Goal: Information Seeking & Learning: Compare options

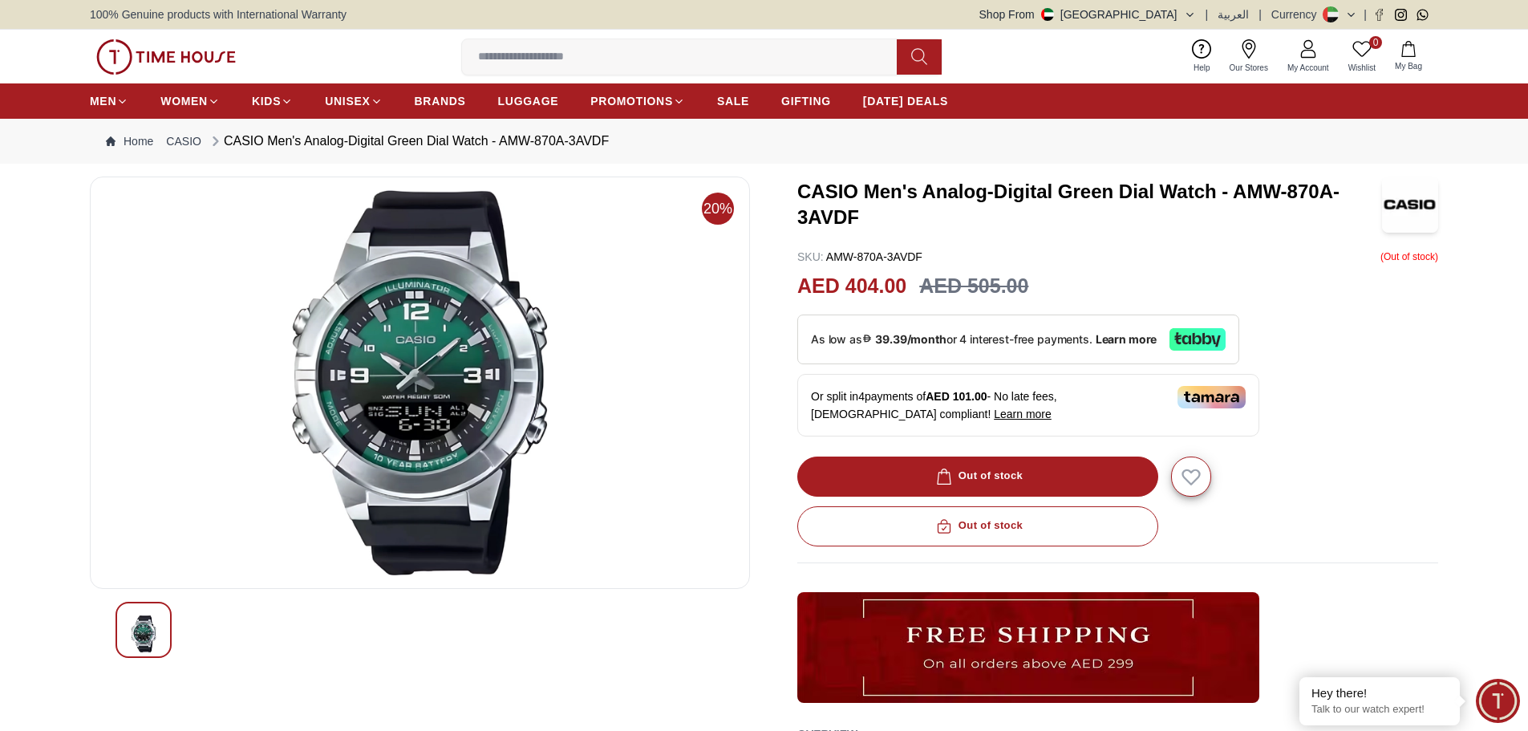
click at [508, 56] on input at bounding box center [686, 57] width 448 height 32
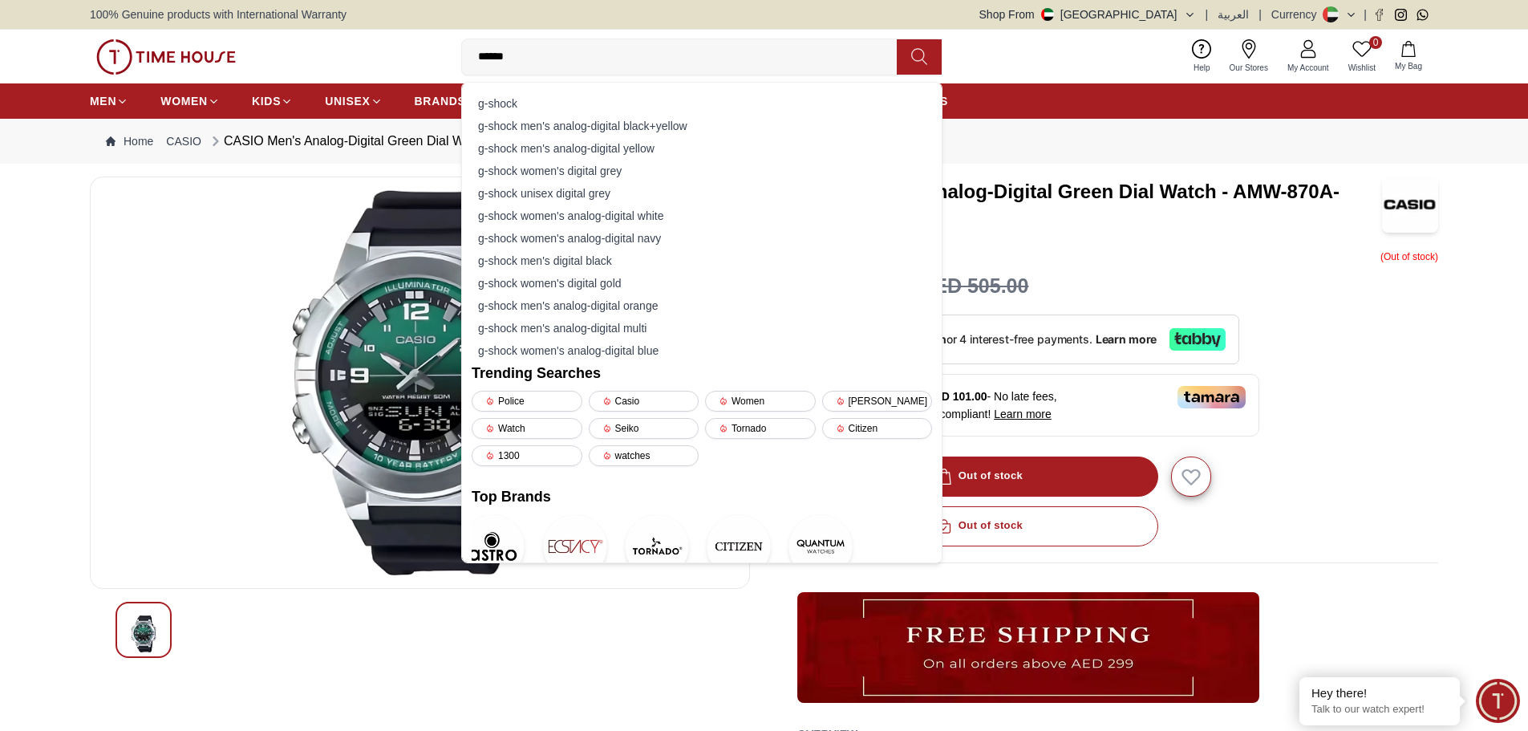
type input "*******"
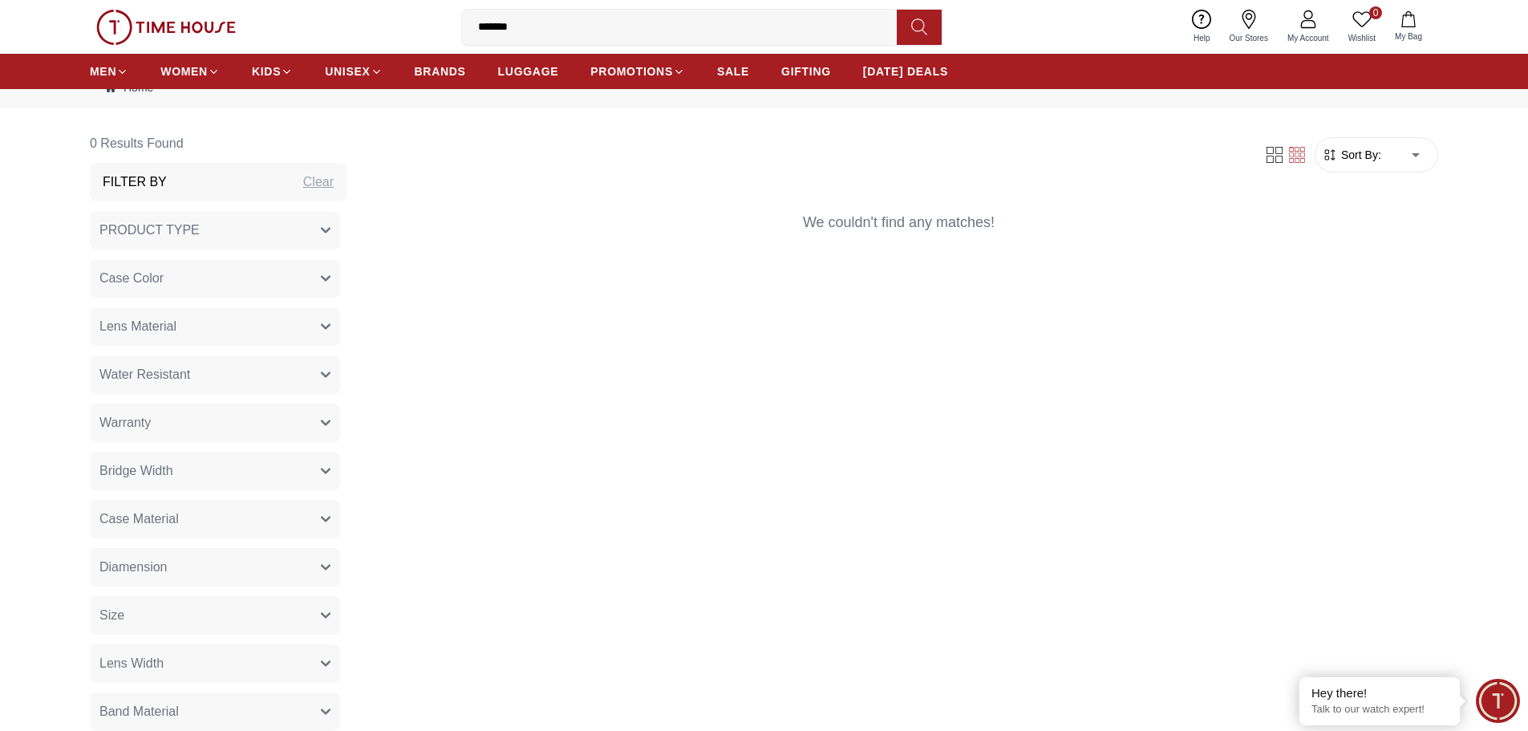
scroll to position [80, 0]
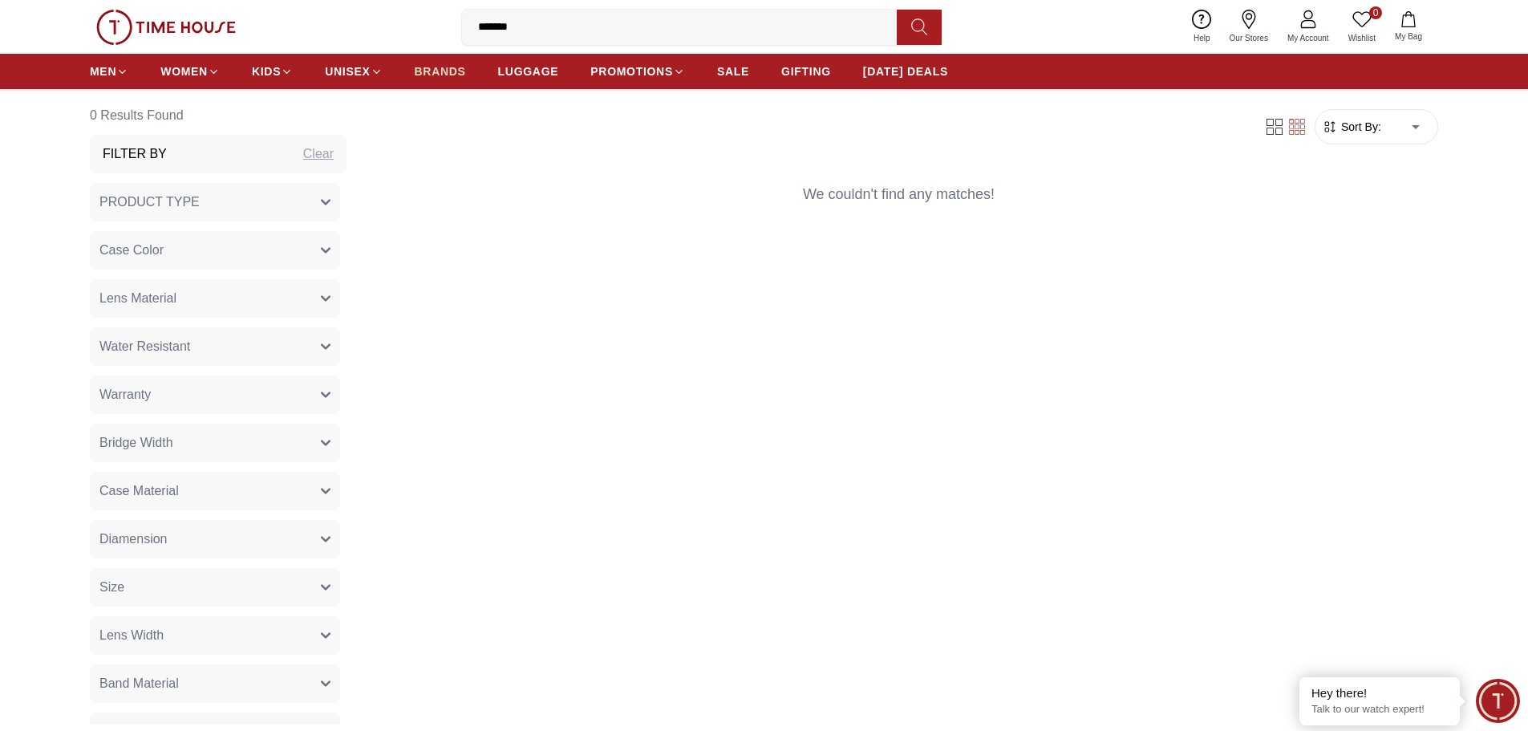
click at [431, 71] on span "BRANDS" at bounding box center [440, 71] width 51 height 16
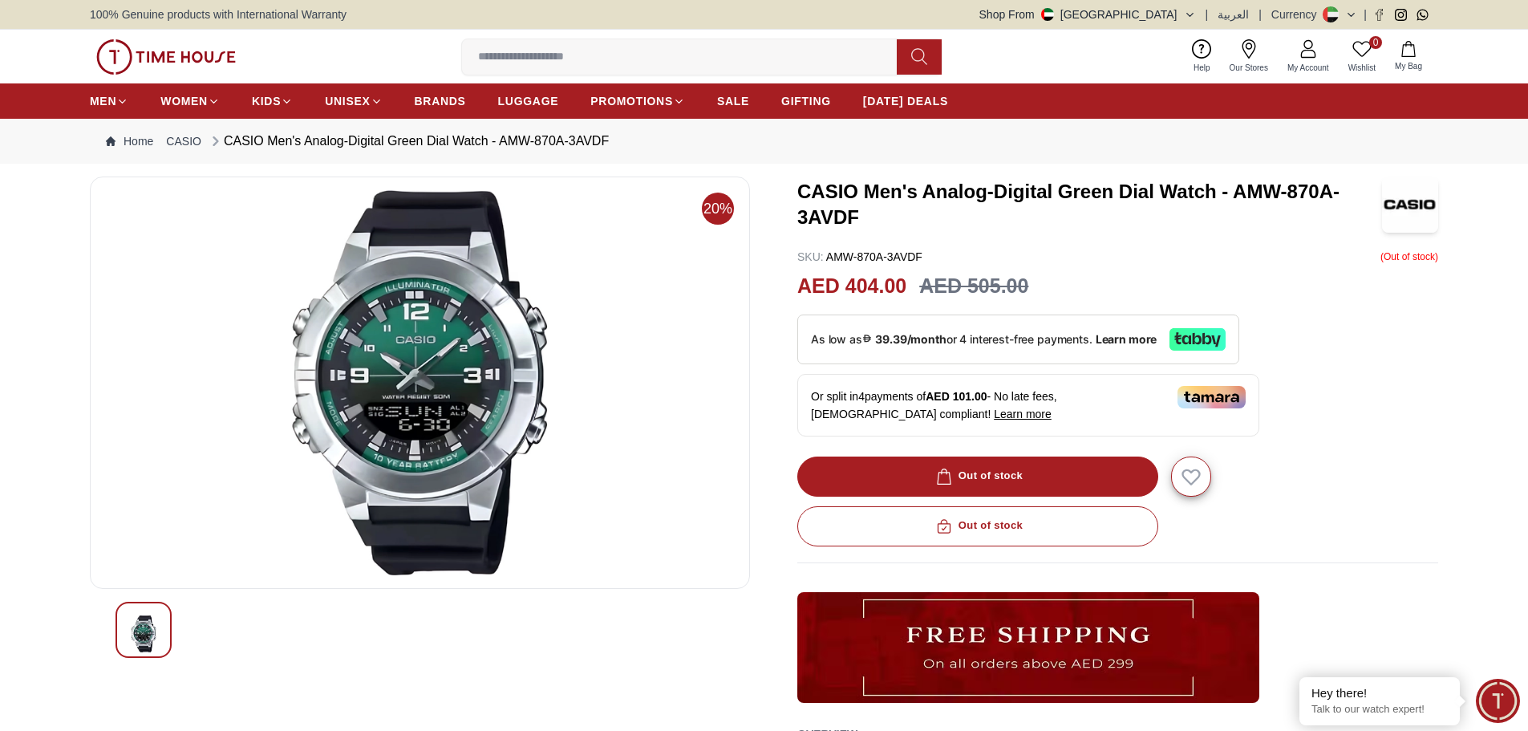
click at [586, 48] on input at bounding box center [686, 57] width 448 height 32
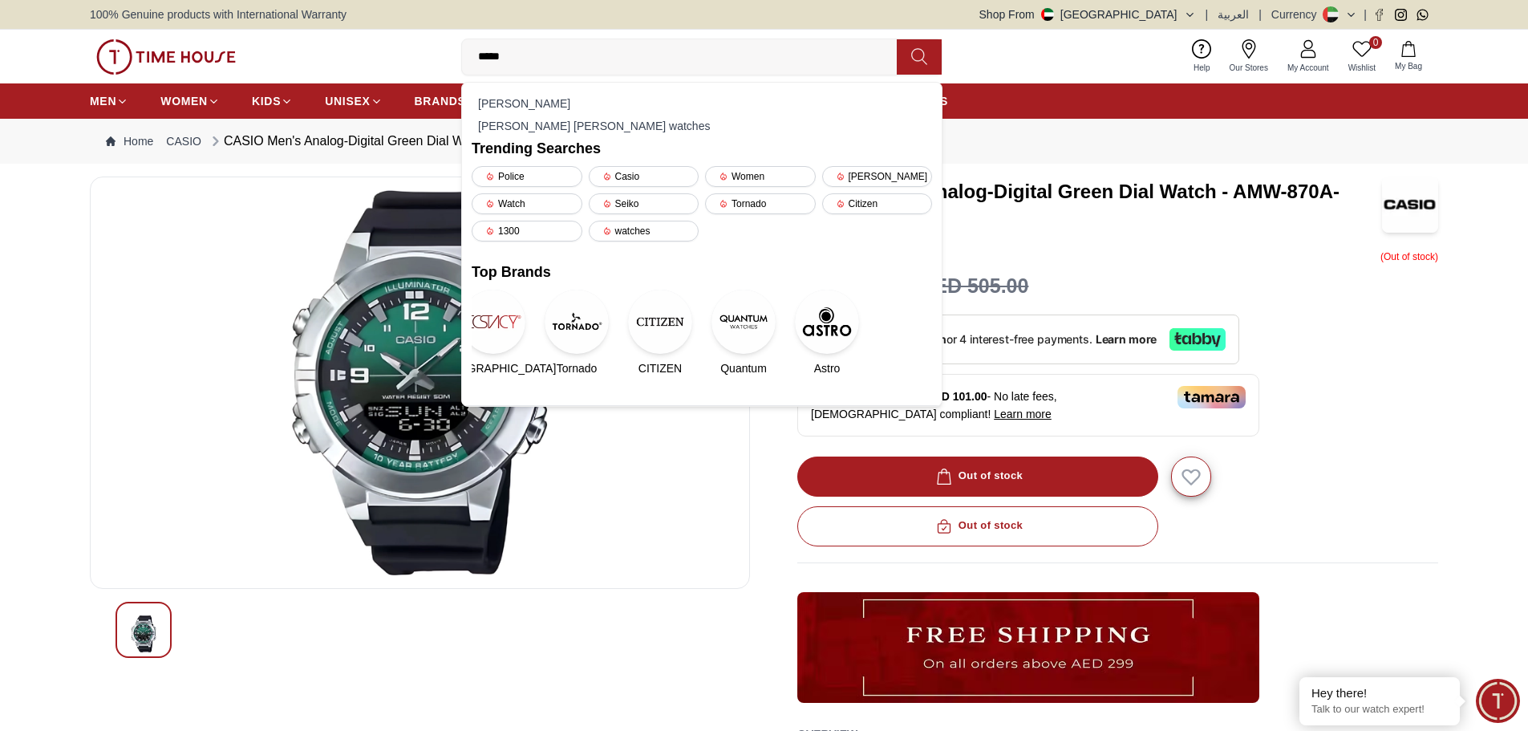
type input "******"
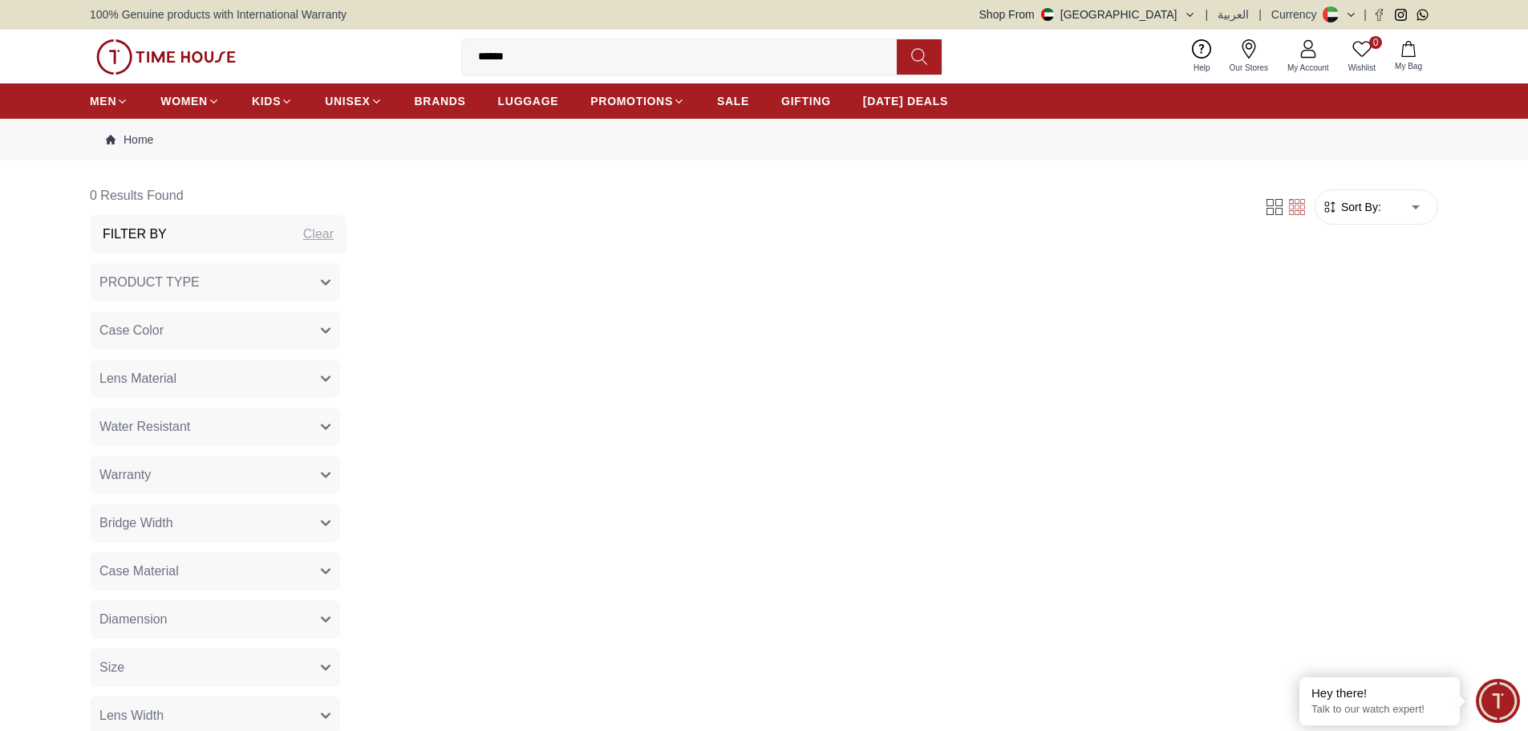
click at [559, 59] on input "******" at bounding box center [686, 57] width 448 height 32
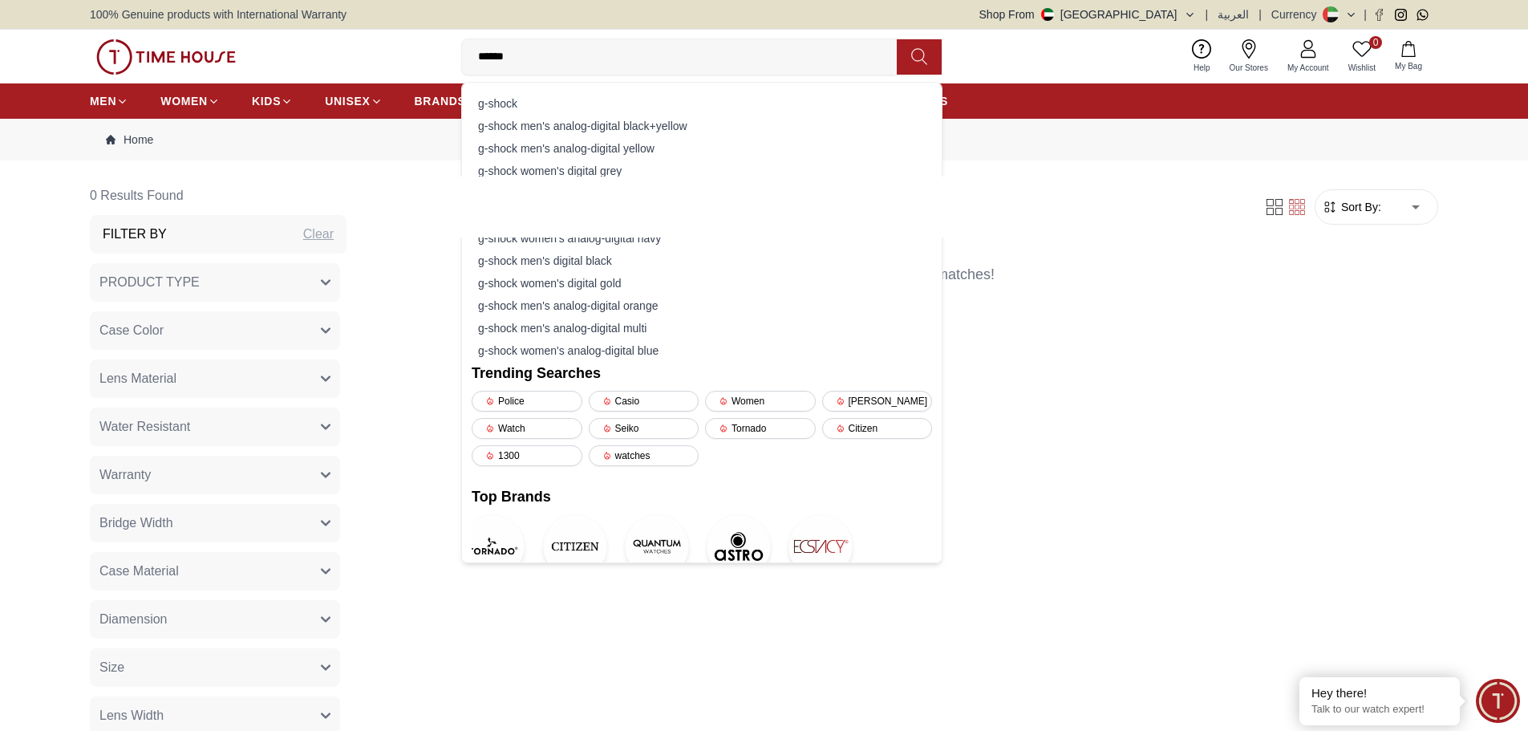
type input "*******"
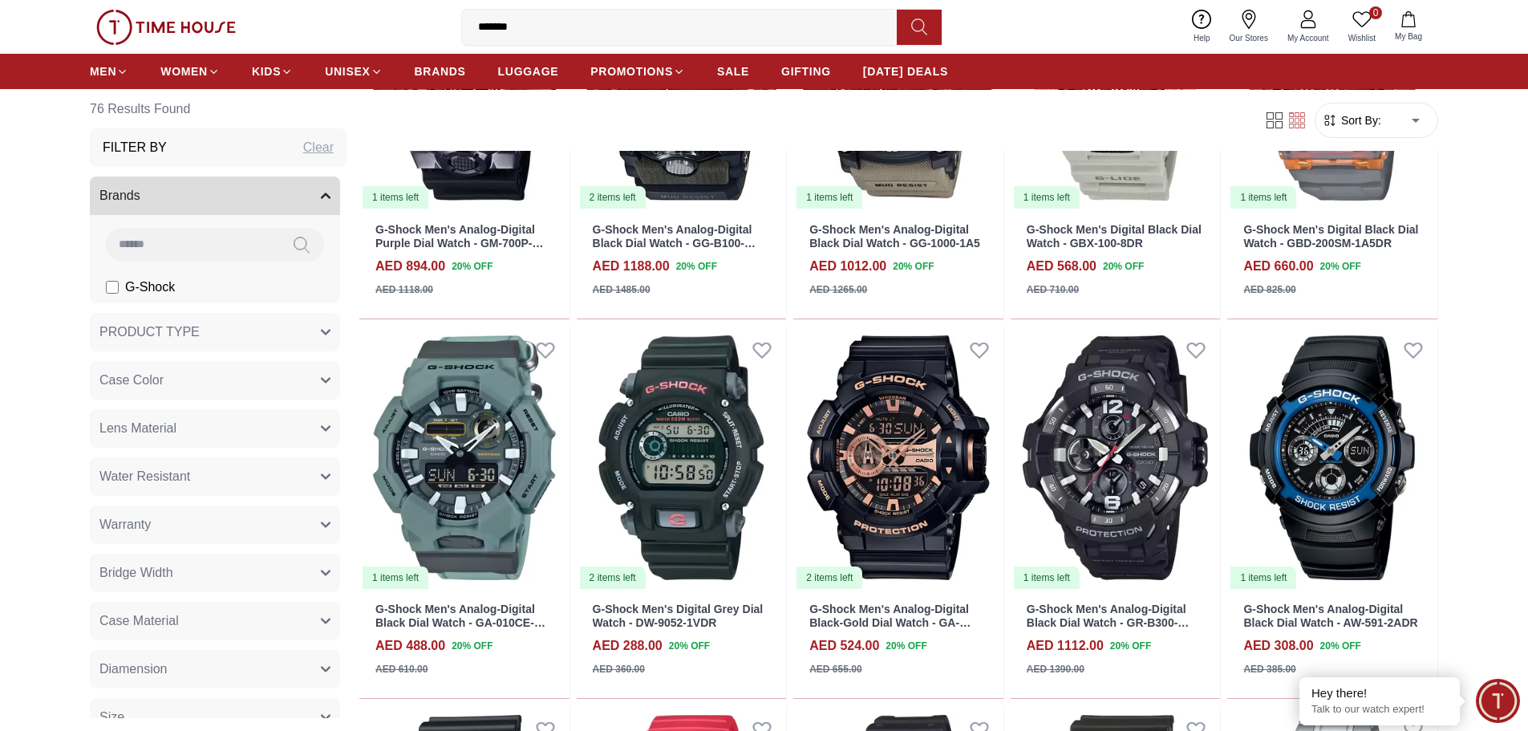
scroll to position [722, 0]
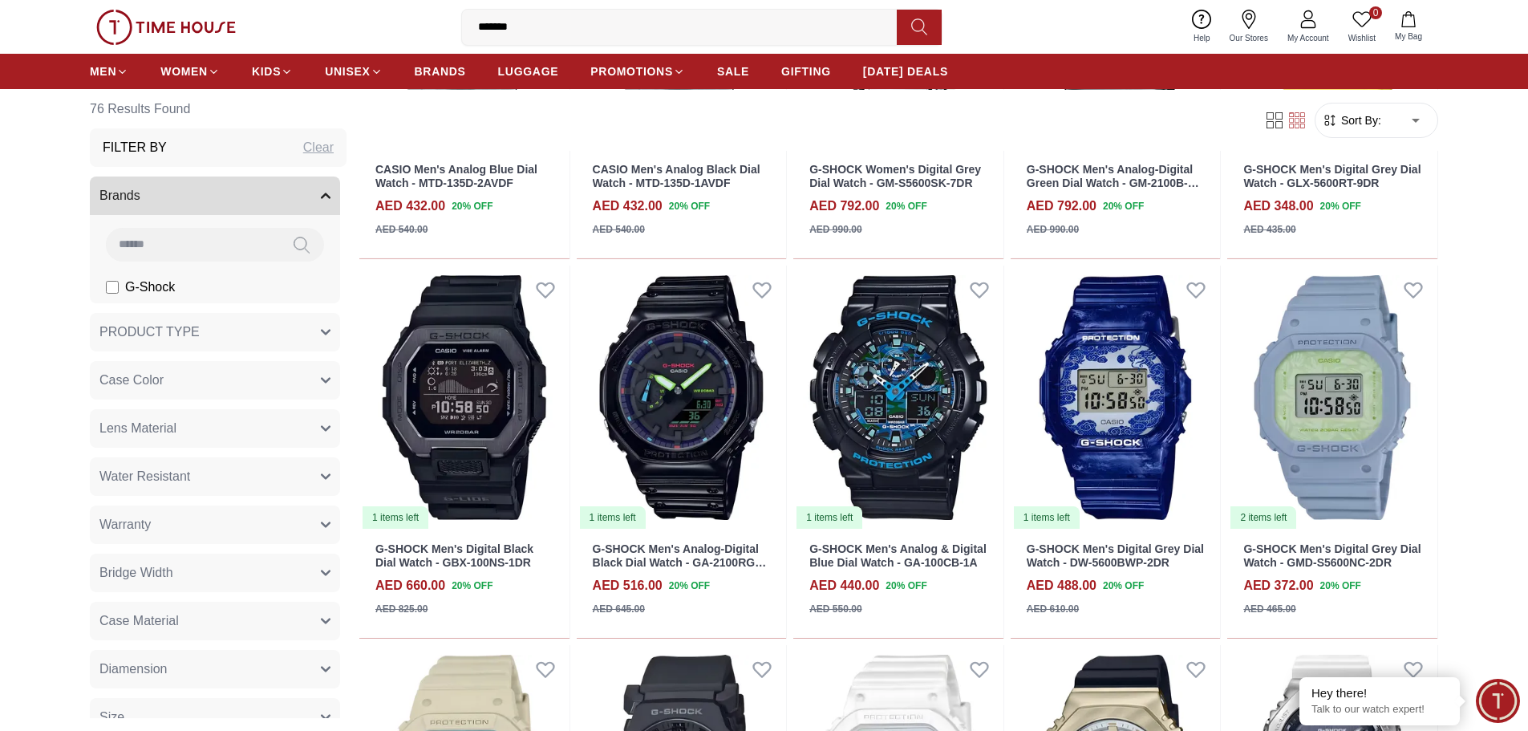
scroll to position [1925, 0]
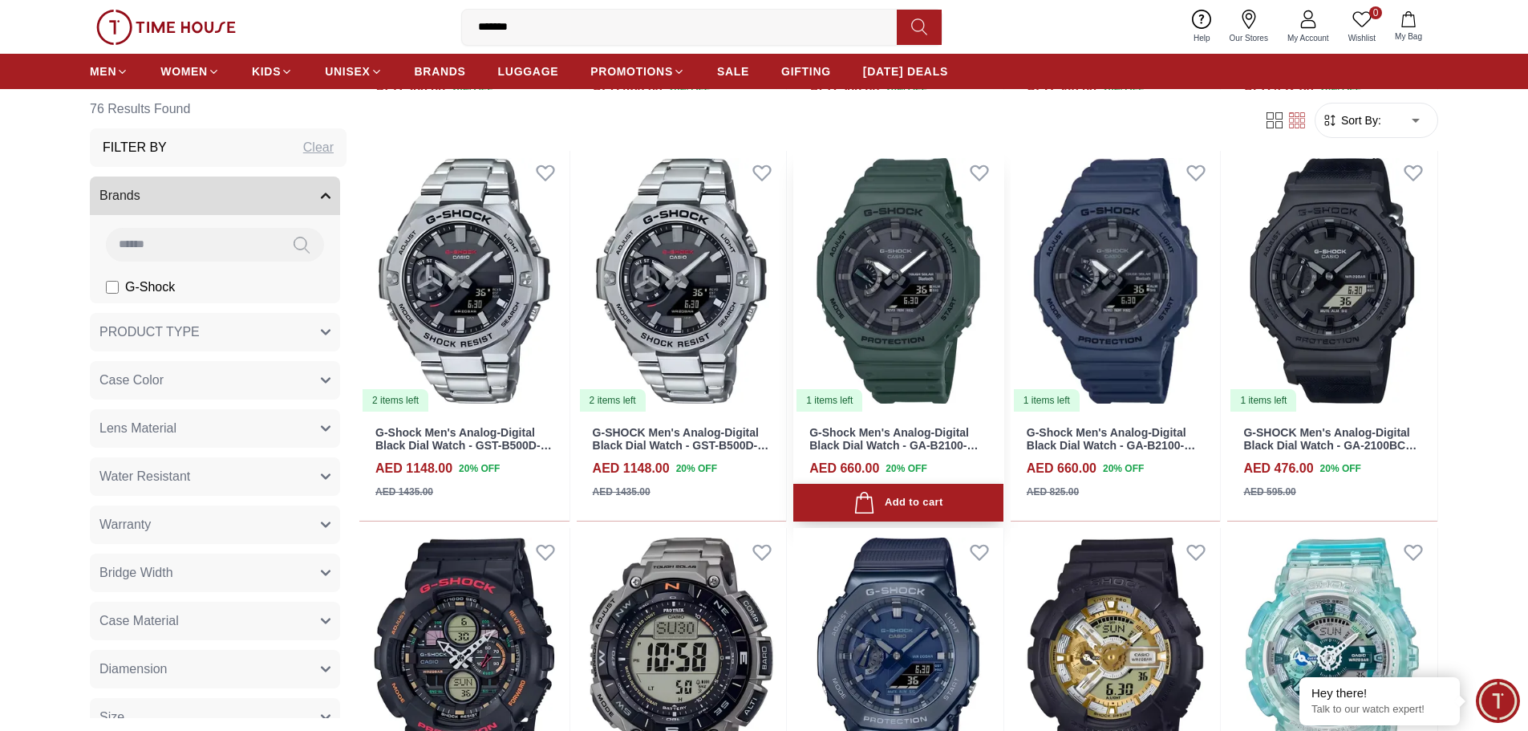
scroll to position [3529, 0]
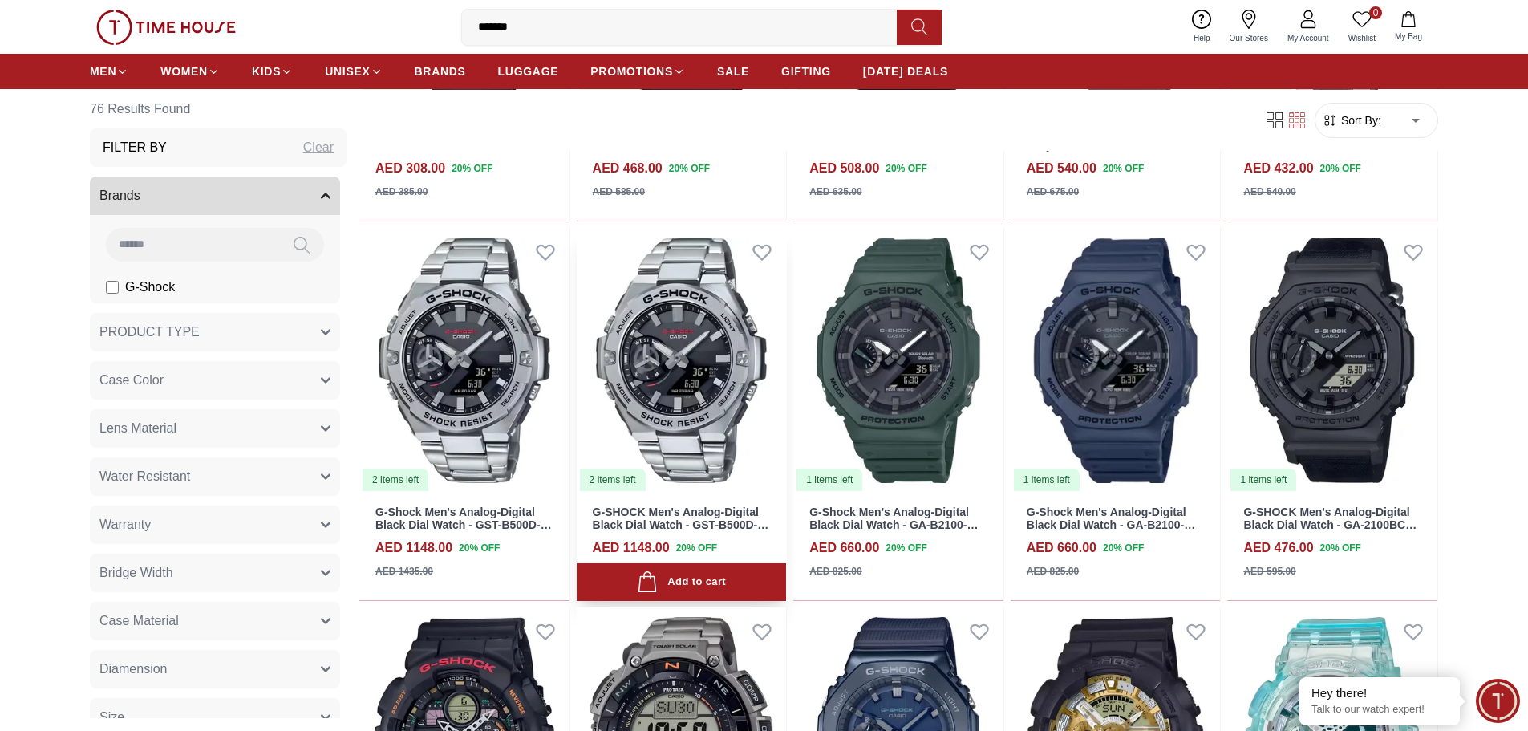
scroll to position [3369, 0]
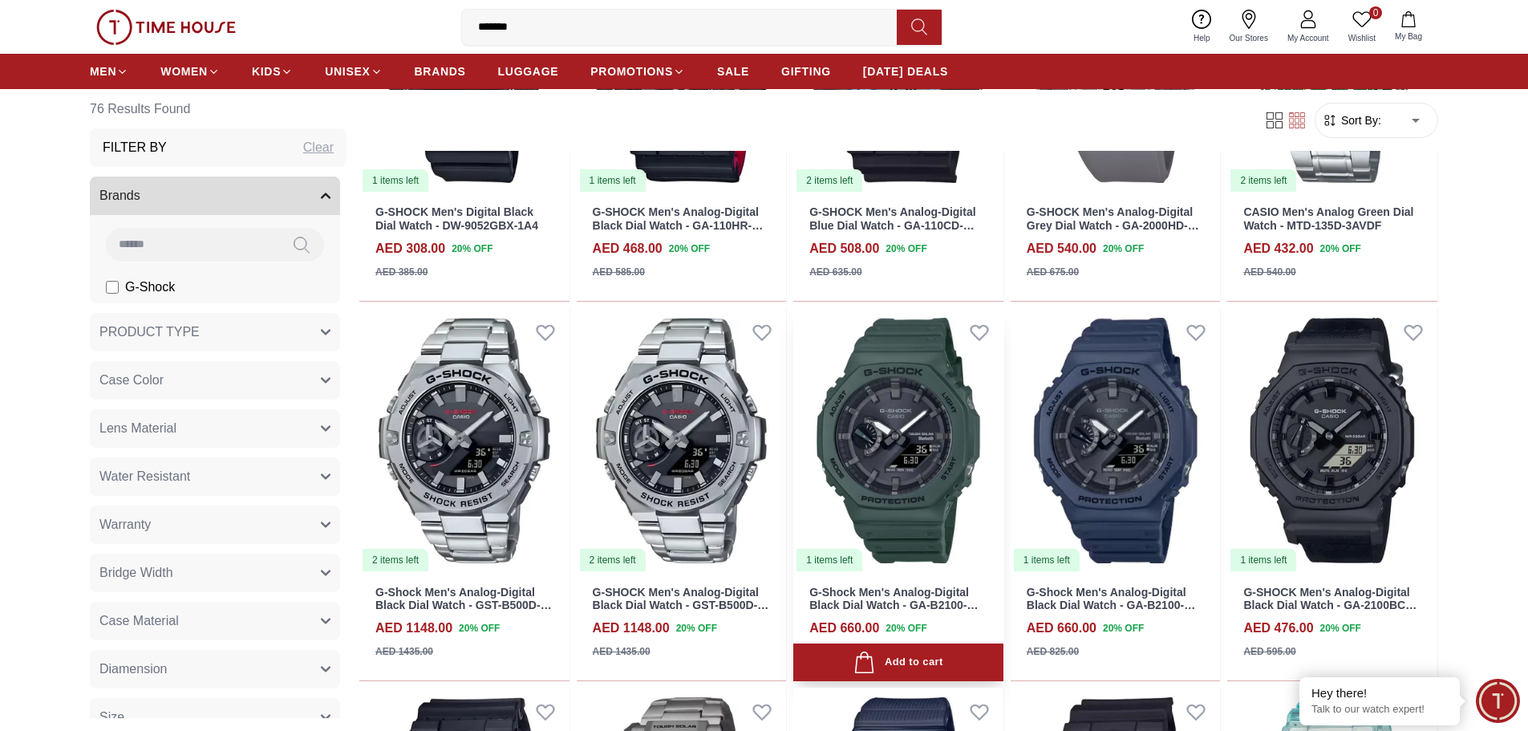
click at [904, 594] on link "G-Shock Men's Analog-Digital Black Dial Watch - GA-B2100-3ADR" at bounding box center [893, 605] width 168 height 40
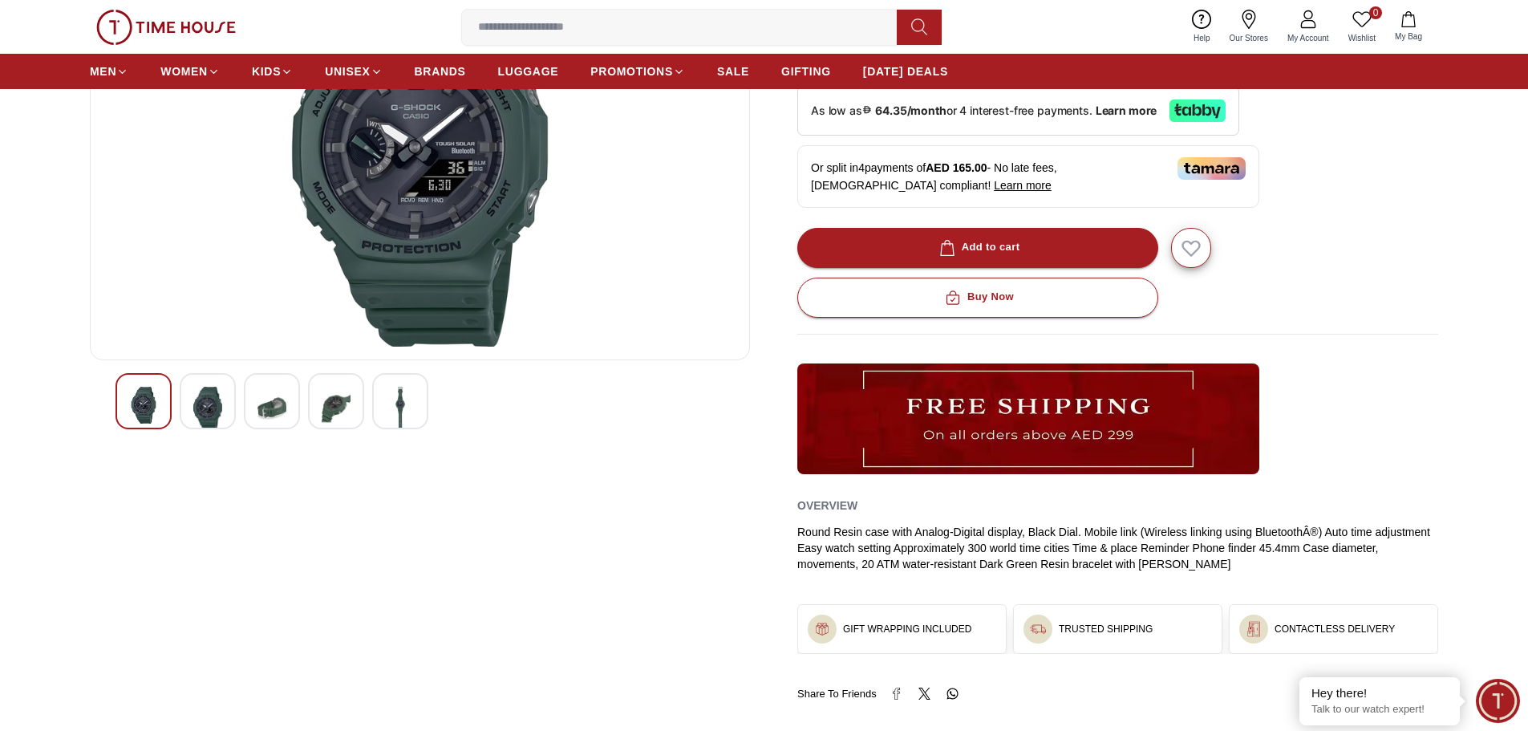
scroll to position [80, 0]
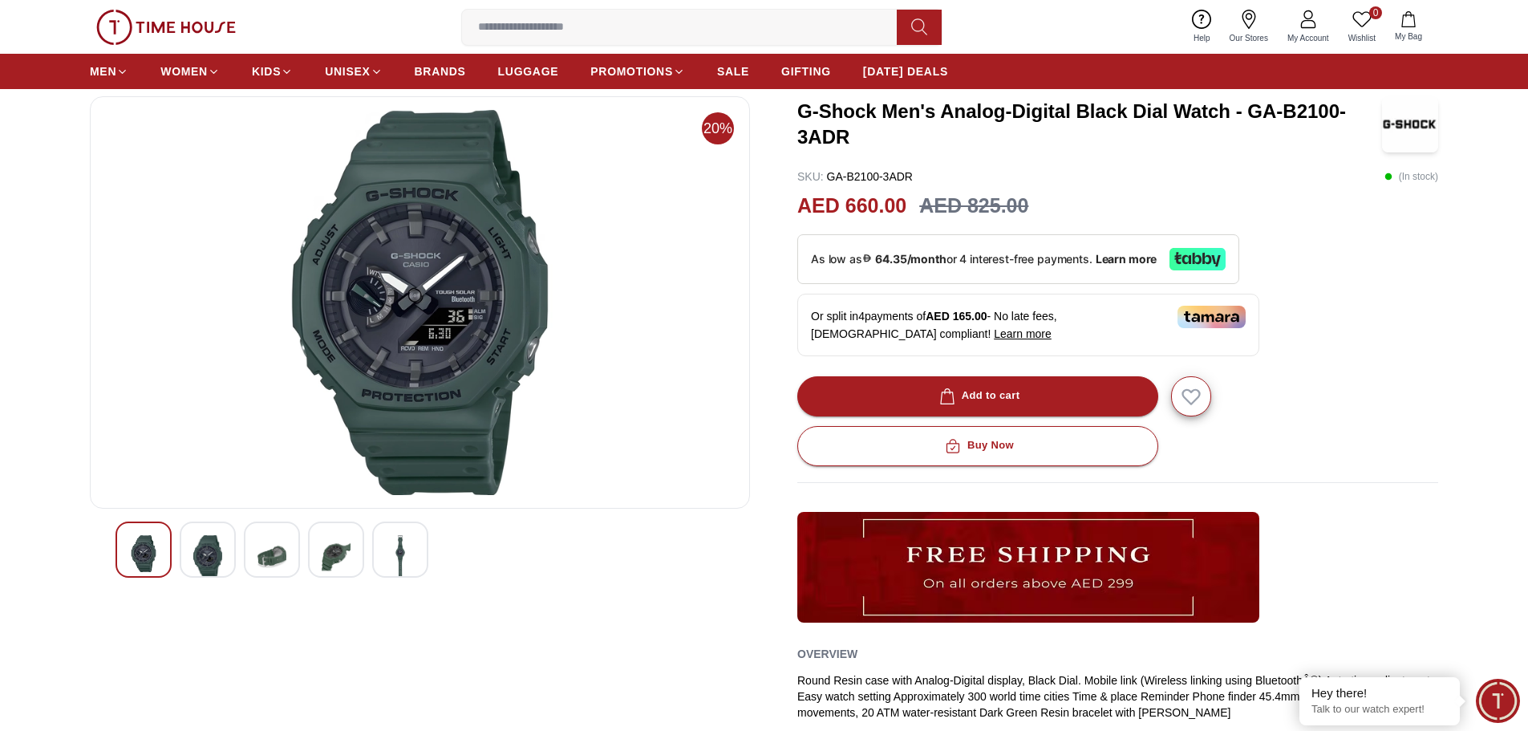
click at [322, 549] on img at bounding box center [336, 556] width 29 height 43
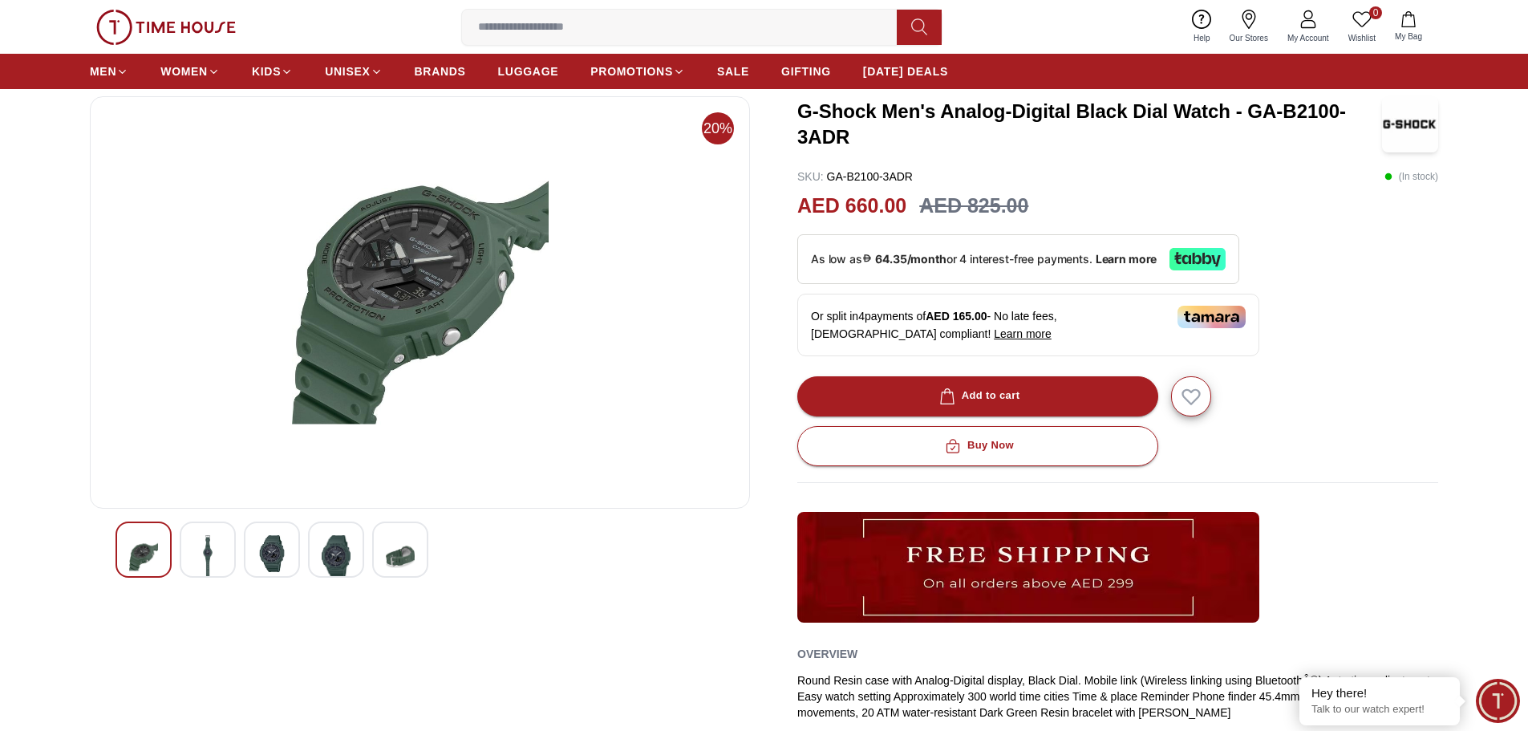
click at [269, 553] on img at bounding box center [271, 553] width 29 height 37
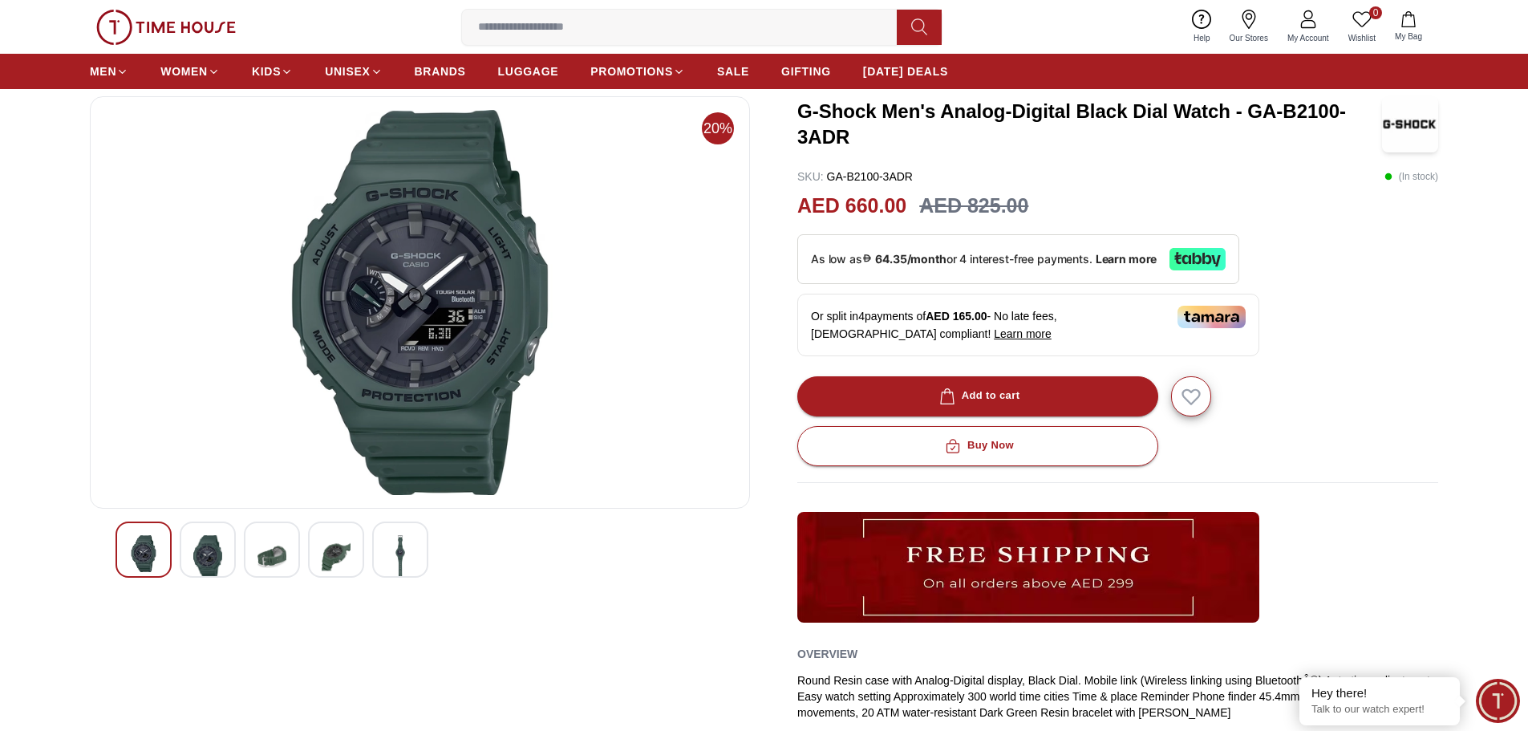
click at [214, 557] on img at bounding box center [207, 556] width 29 height 43
click at [145, 554] on img at bounding box center [143, 556] width 29 height 43
click at [197, 552] on img at bounding box center [207, 556] width 29 height 43
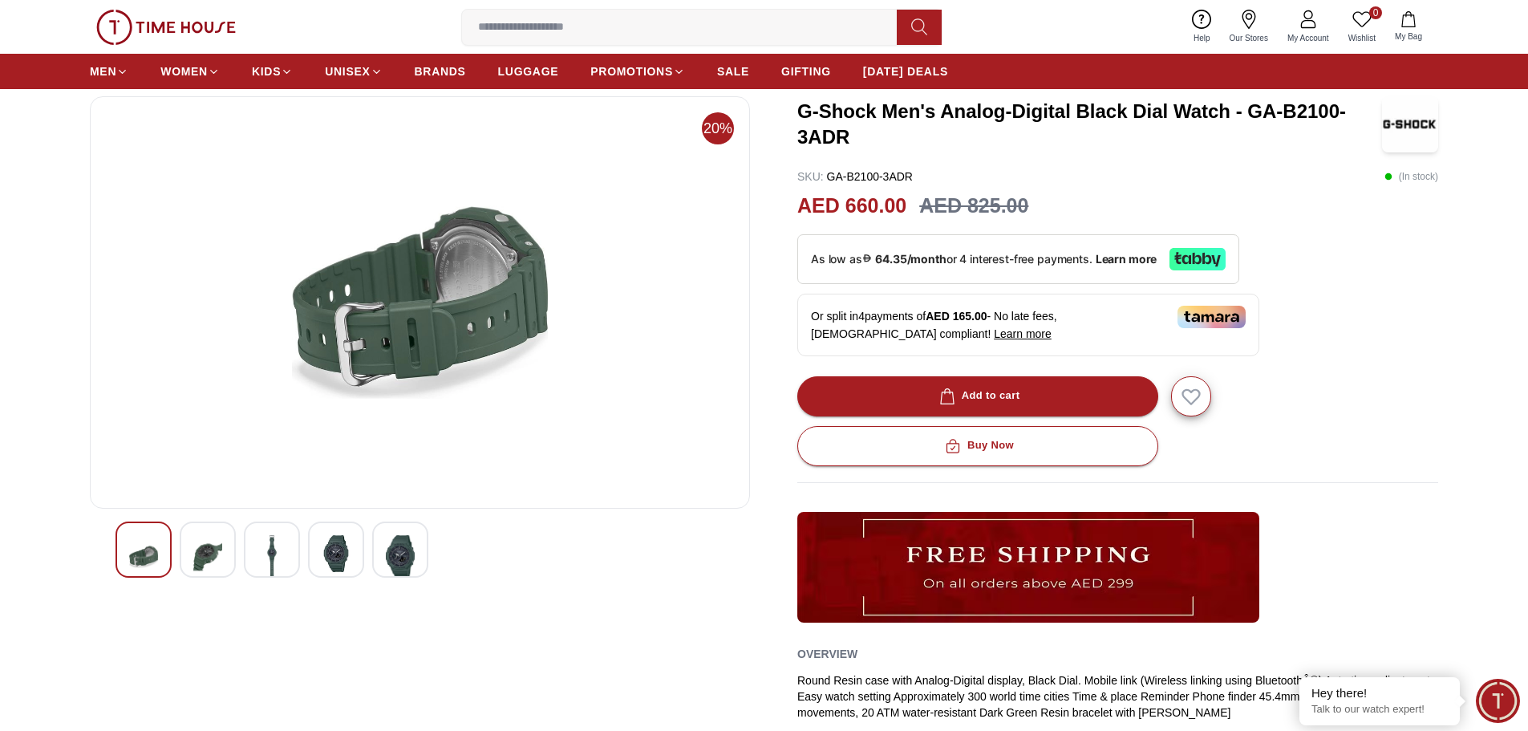
click at [280, 549] on img at bounding box center [271, 556] width 29 height 43
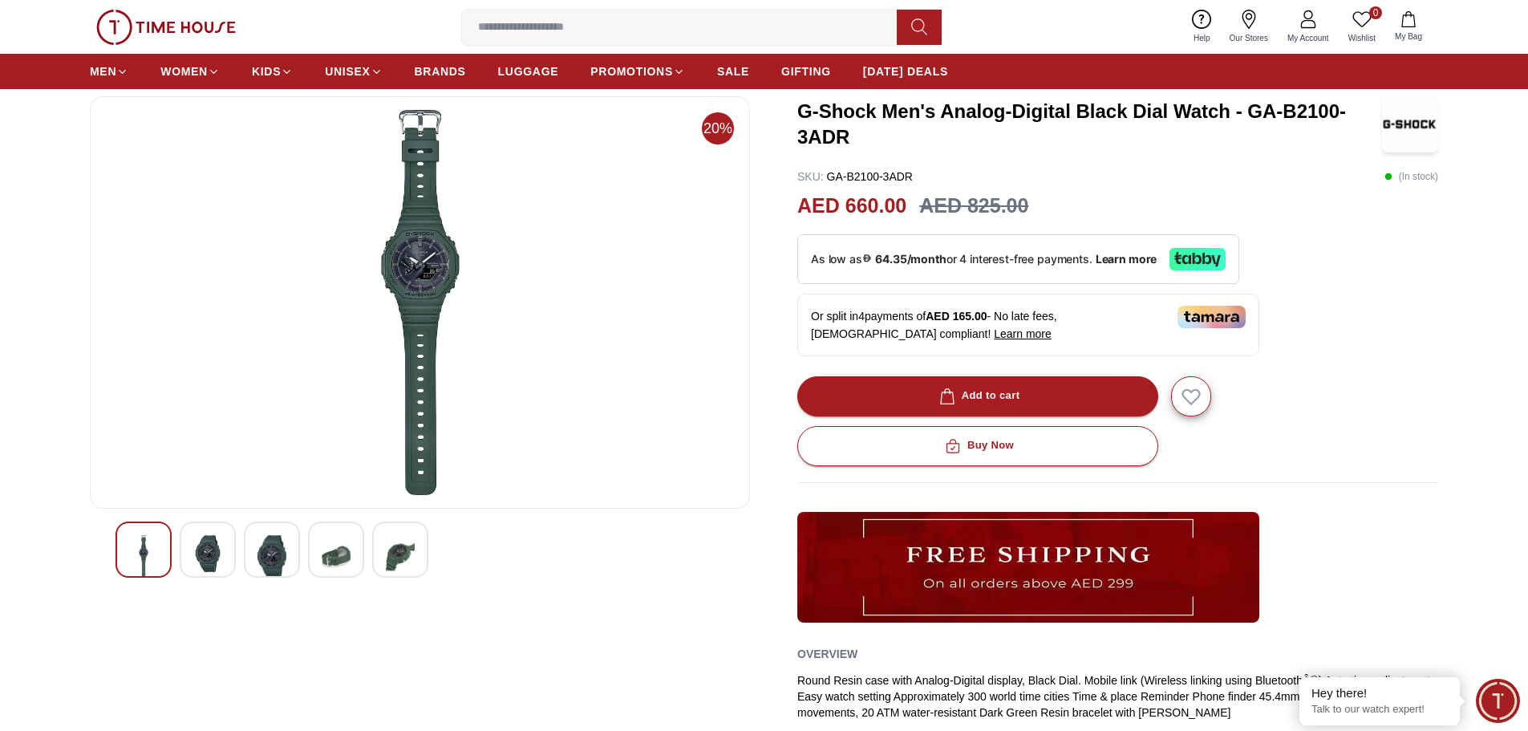
click at [331, 550] on img at bounding box center [336, 556] width 29 height 43
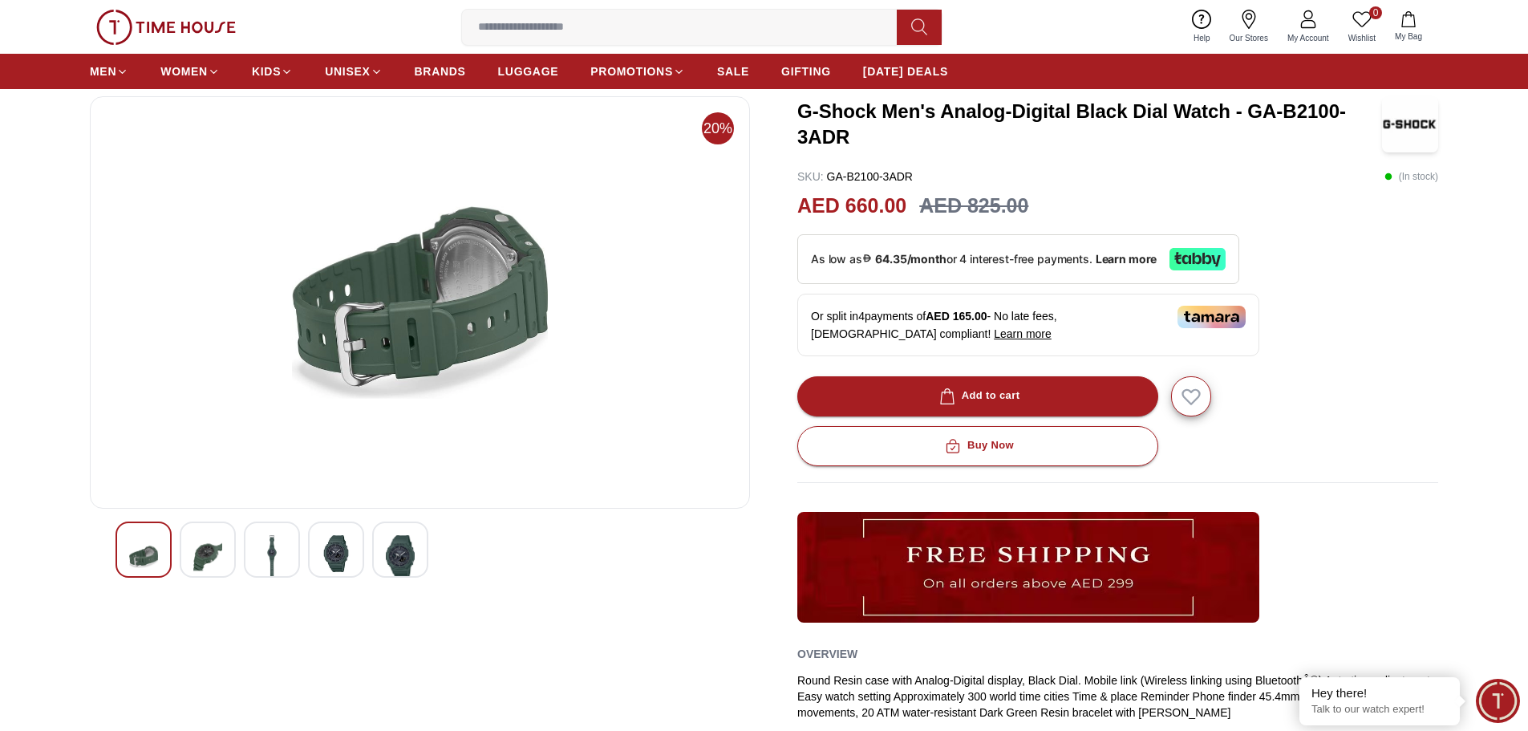
click at [387, 553] on img at bounding box center [400, 556] width 29 height 43
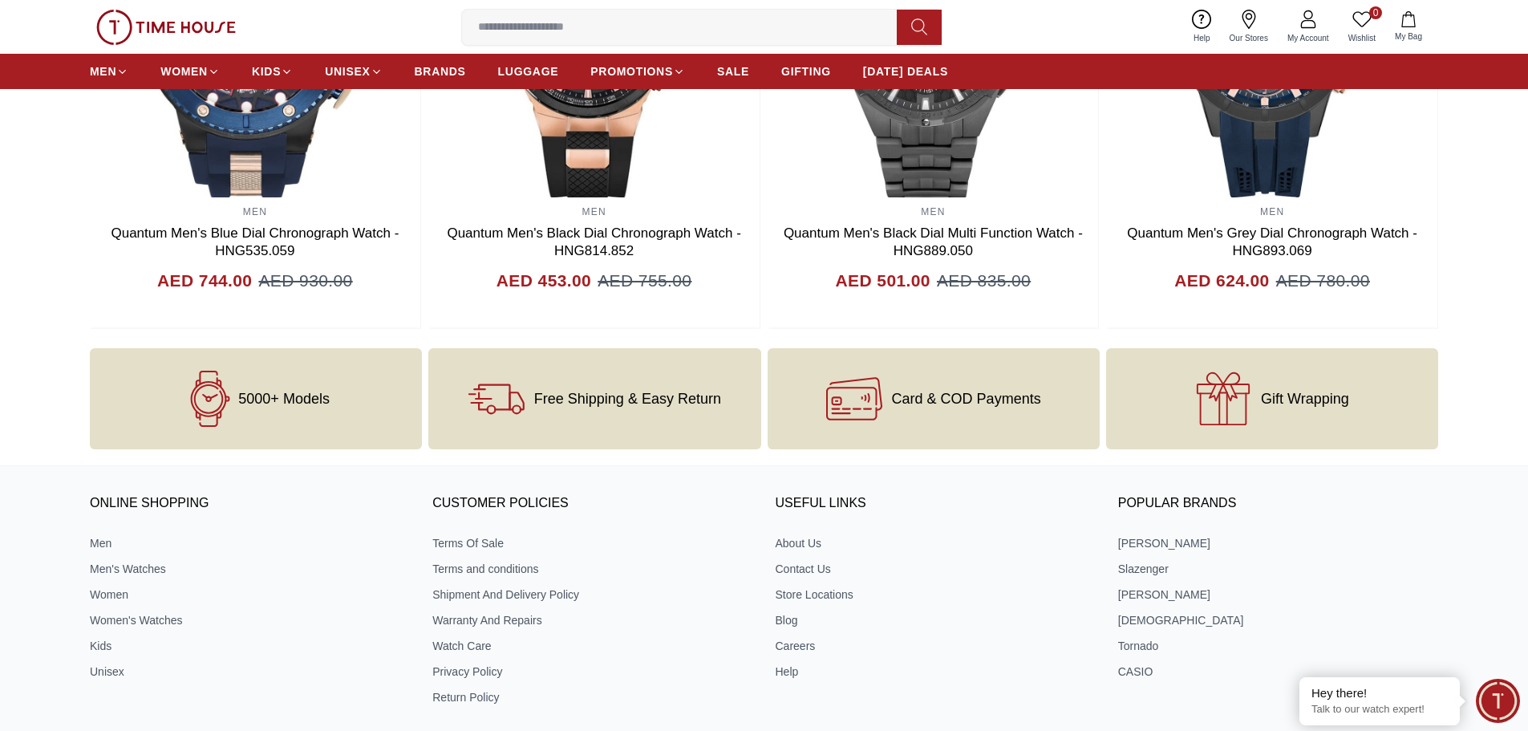
scroll to position [1764, 0]
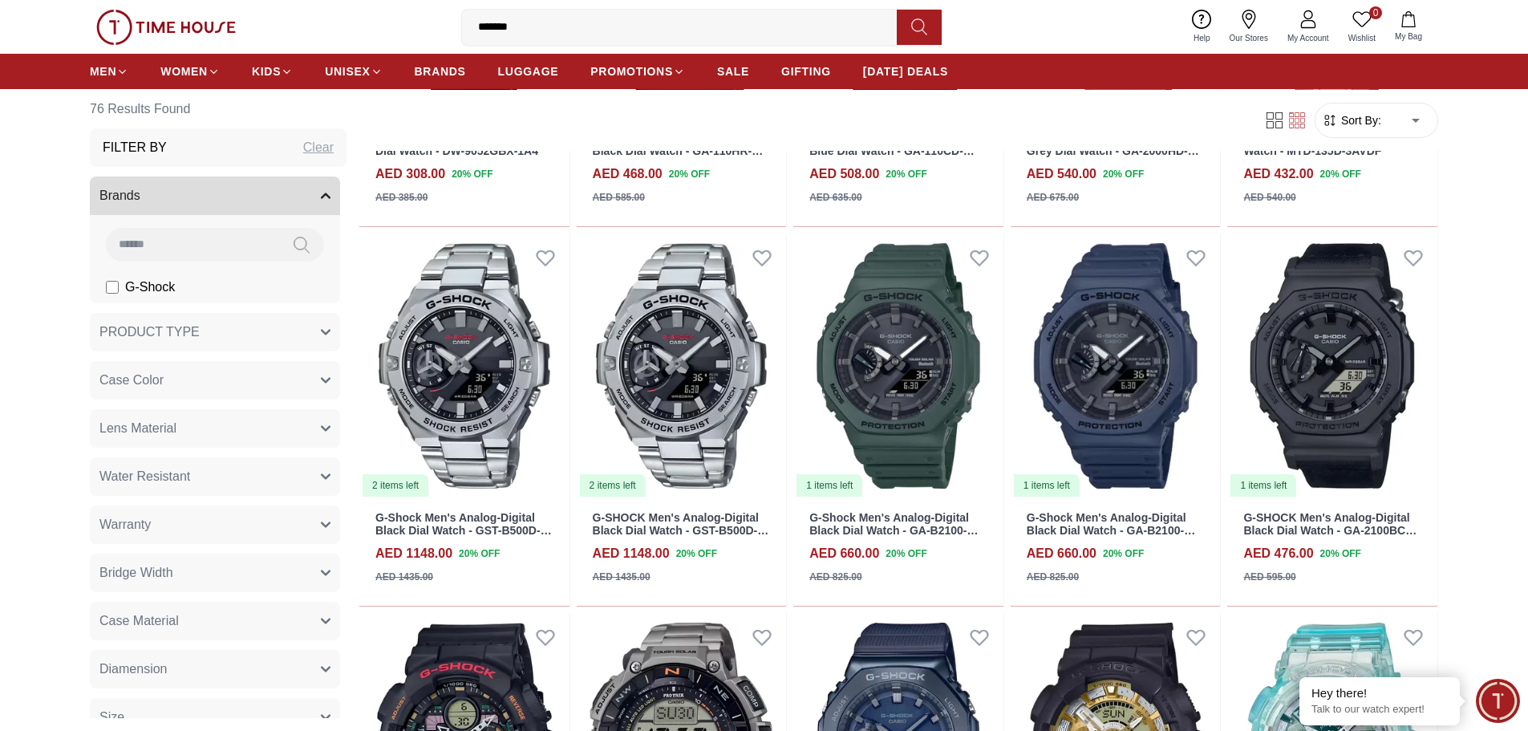
scroll to position [3449, 0]
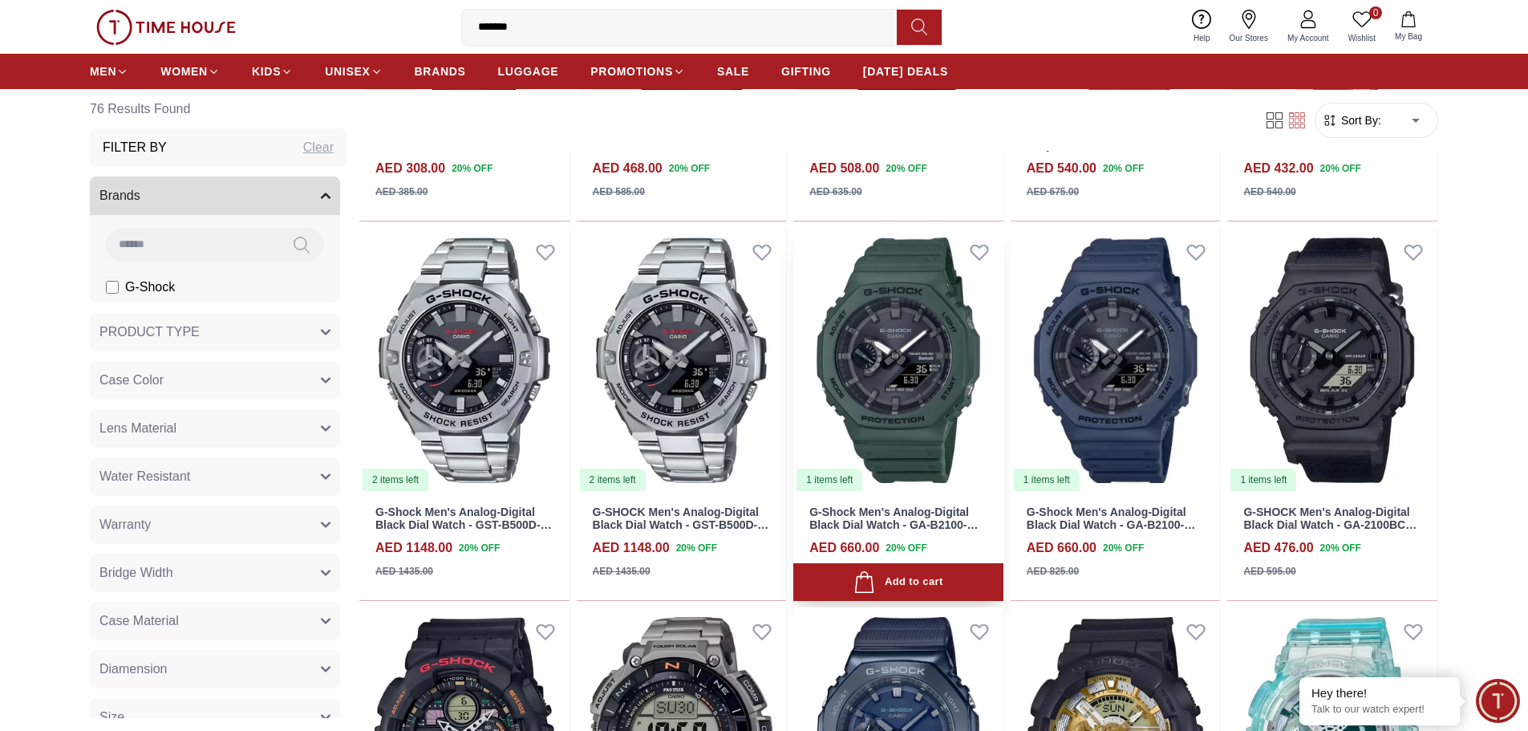
click at [871, 515] on link "G-Shock Men's Analog-Digital Black Dial Watch - GA-B2100-3ADR" at bounding box center [893, 525] width 168 height 40
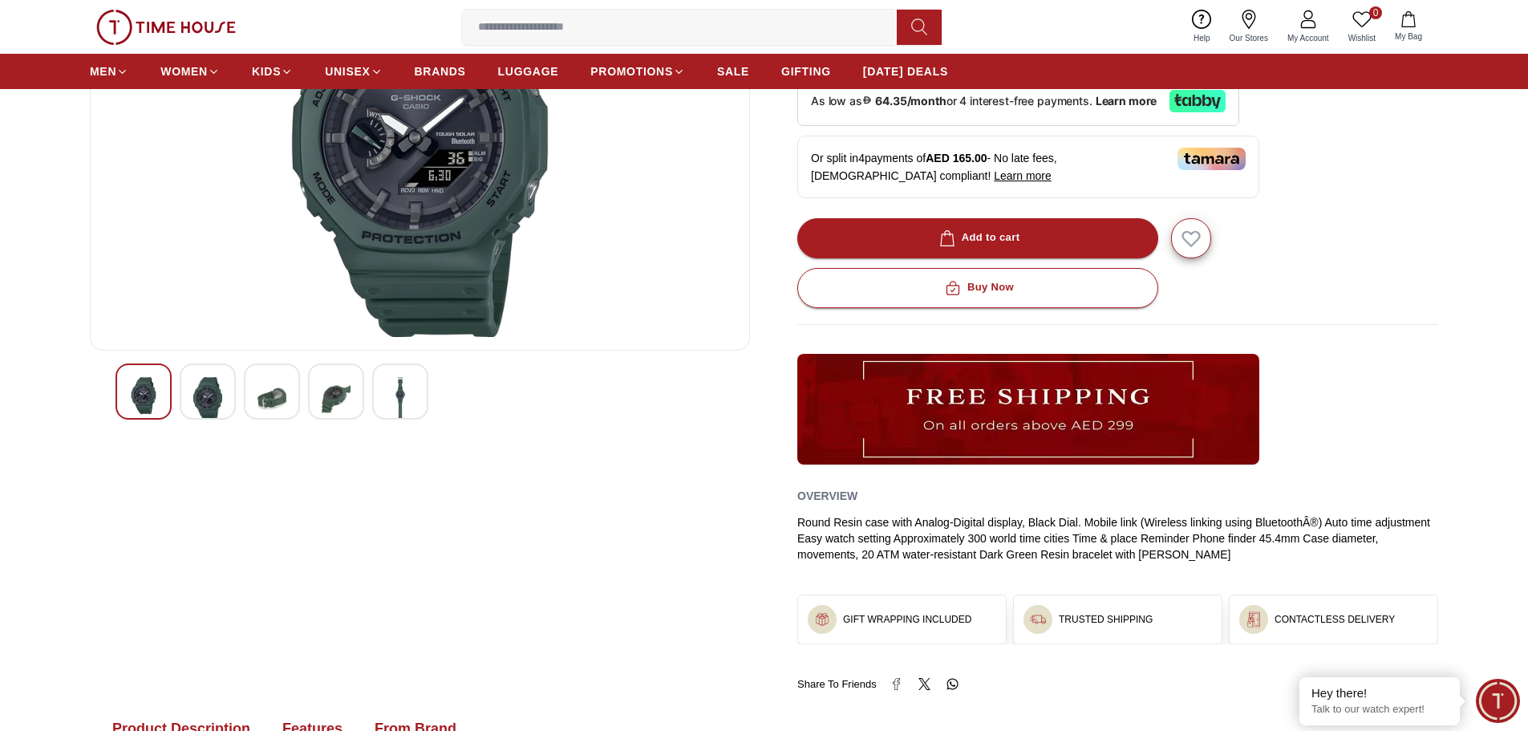
scroll to position [160, 0]
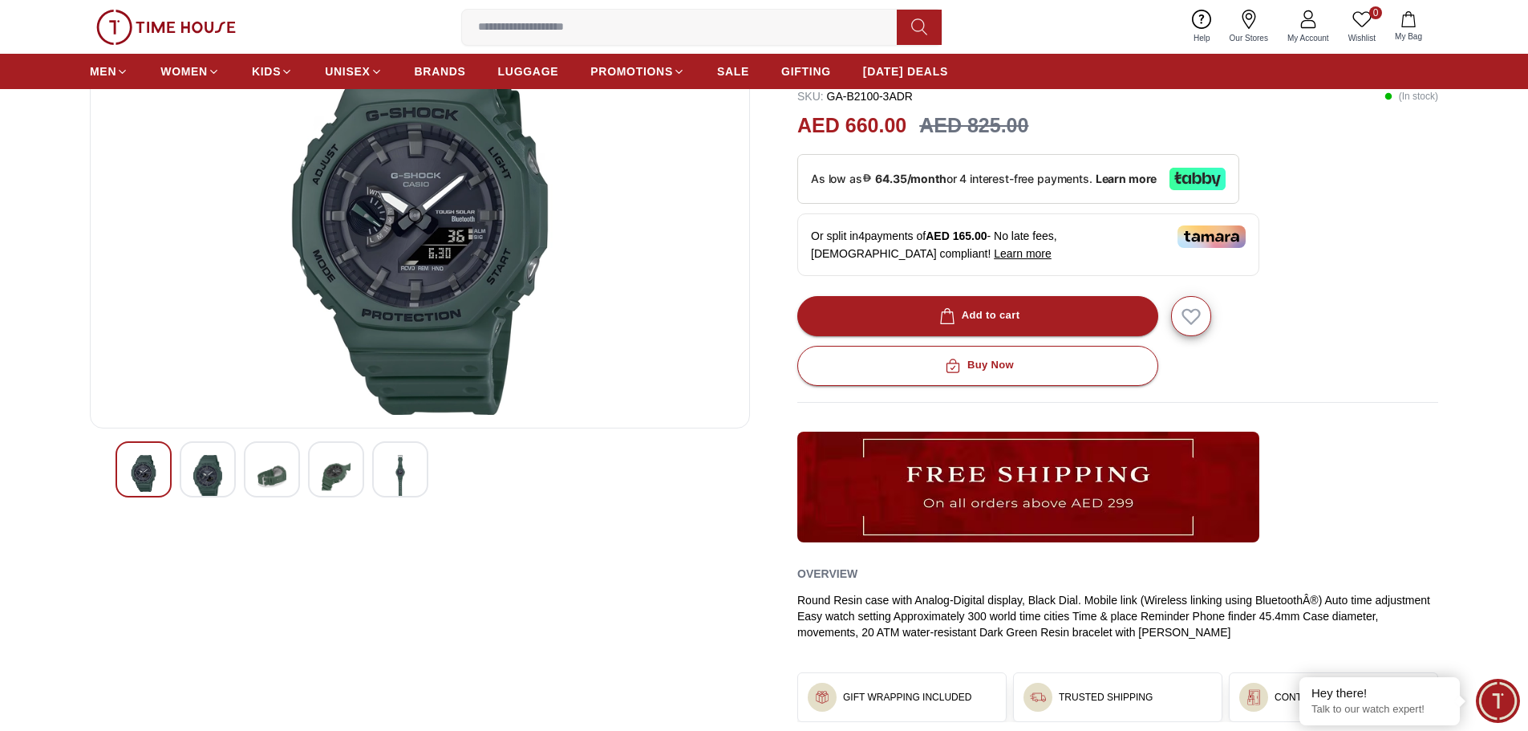
click at [210, 477] on img at bounding box center [207, 476] width 29 height 43
click at [263, 476] on img at bounding box center [271, 476] width 29 height 43
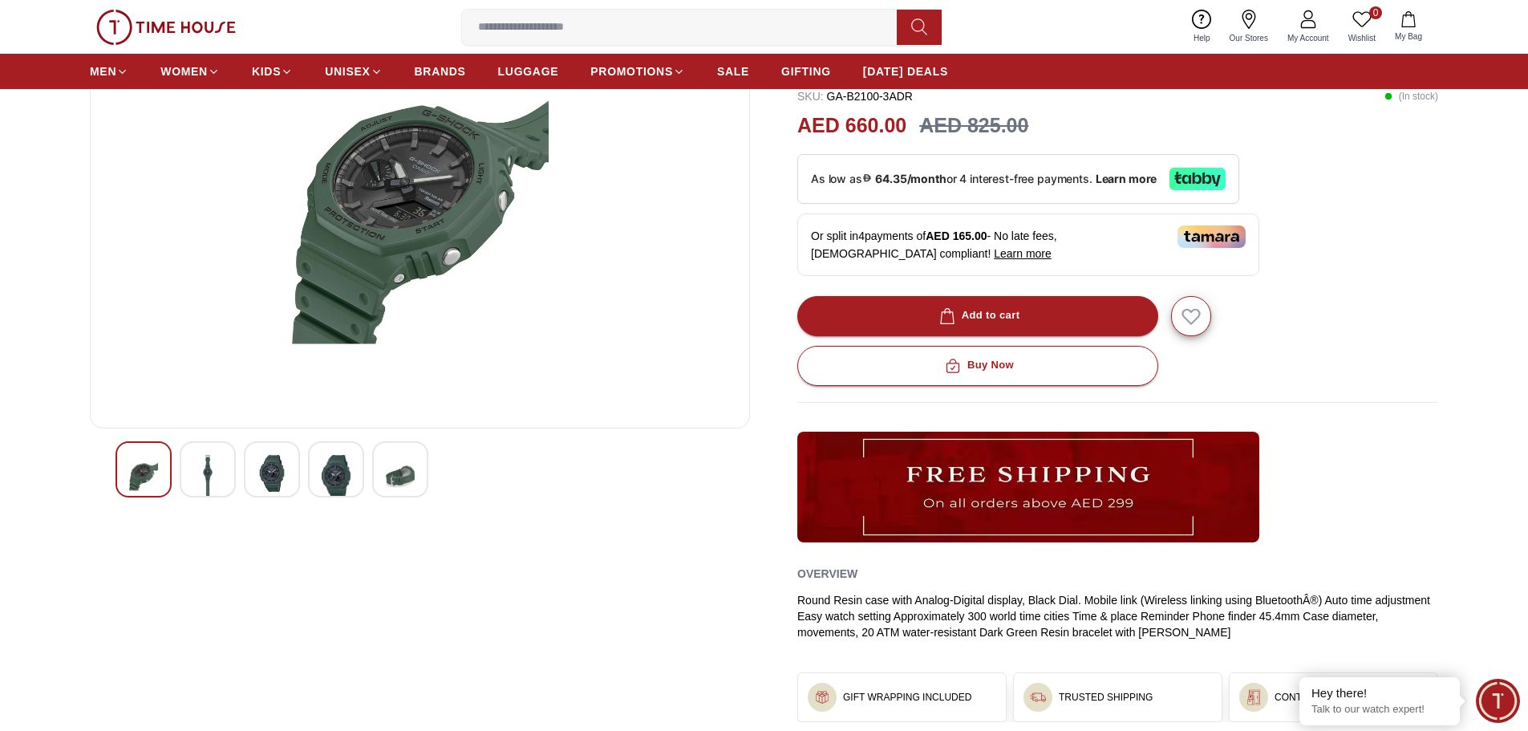
click at [397, 485] on img at bounding box center [400, 476] width 29 height 43
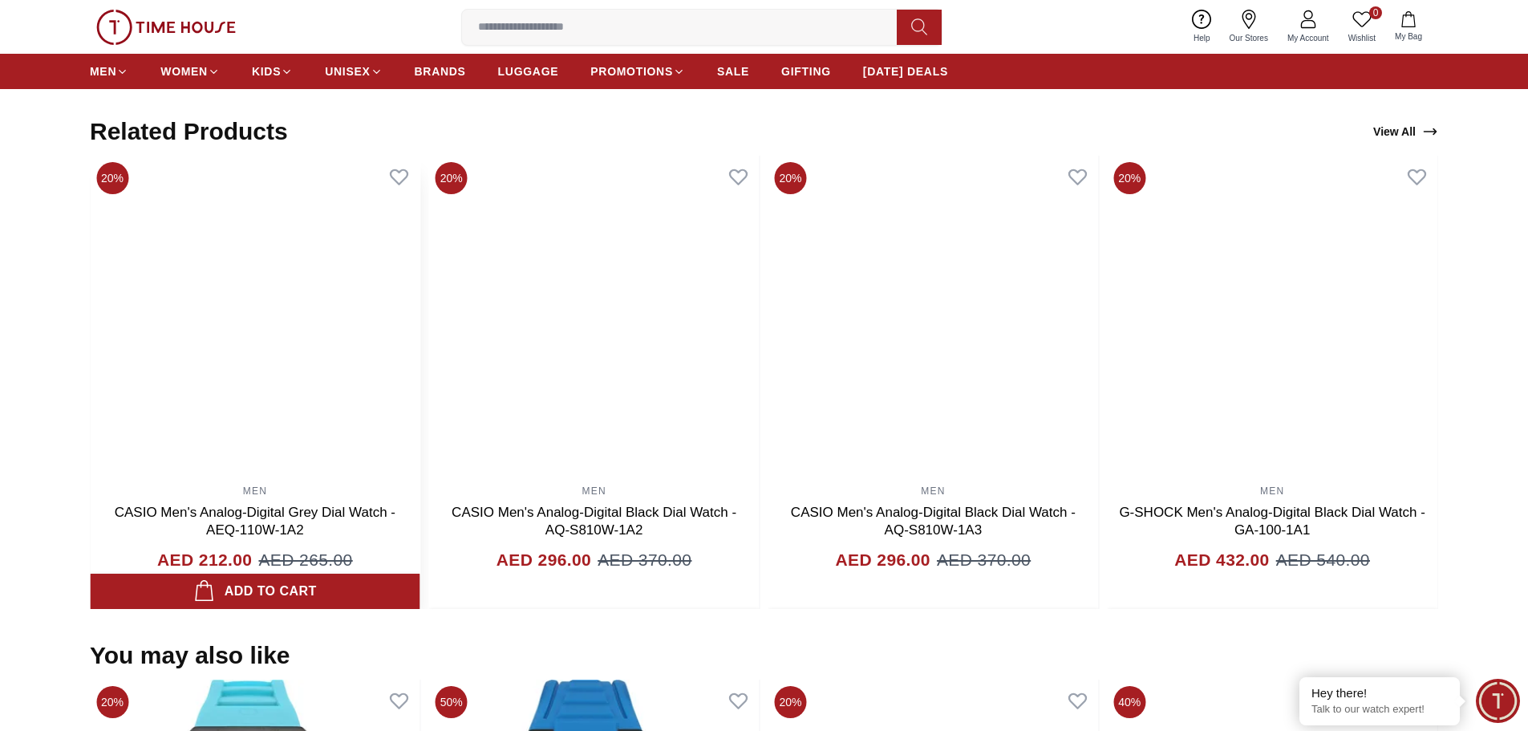
scroll to position [914, 0]
